Goal: Navigation & Orientation: Find specific page/section

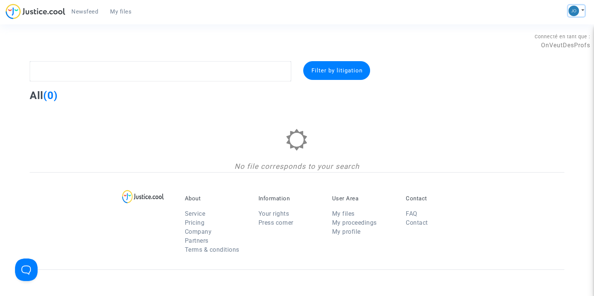
click at [579, 11] on button at bounding box center [576, 10] width 17 height 11
click at [550, 26] on link "My profile" at bounding box center [552, 27] width 64 height 12
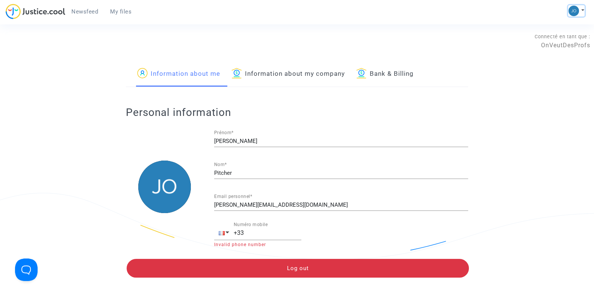
click at [584, 9] on button at bounding box center [576, 10] width 17 height 11
click at [570, 35] on link "Switch account" at bounding box center [552, 39] width 64 height 12
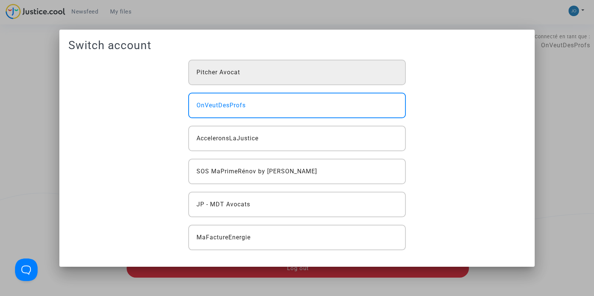
click at [238, 68] on span "Pitcher Avocat" at bounding box center [218, 72] width 44 height 9
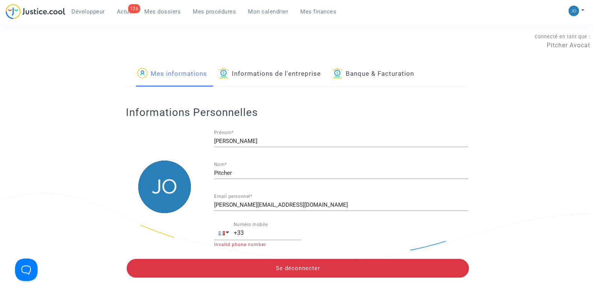
click at [171, 12] on span "Mes dossiers" at bounding box center [162, 11] width 36 height 7
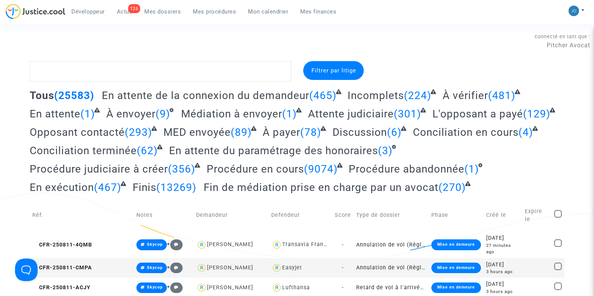
click at [332, 72] on span "Filtrer par litige" at bounding box center [333, 70] width 45 height 7
